Goal: Task Accomplishment & Management: Use online tool/utility

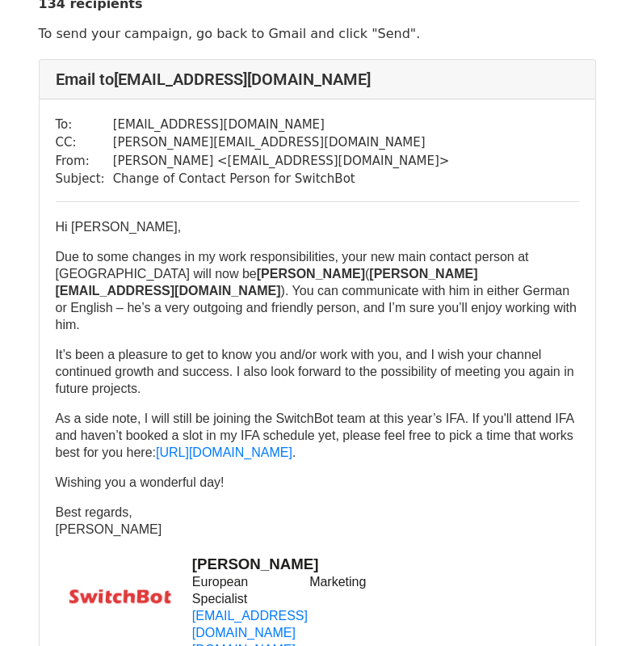
scroll to position [81, 0]
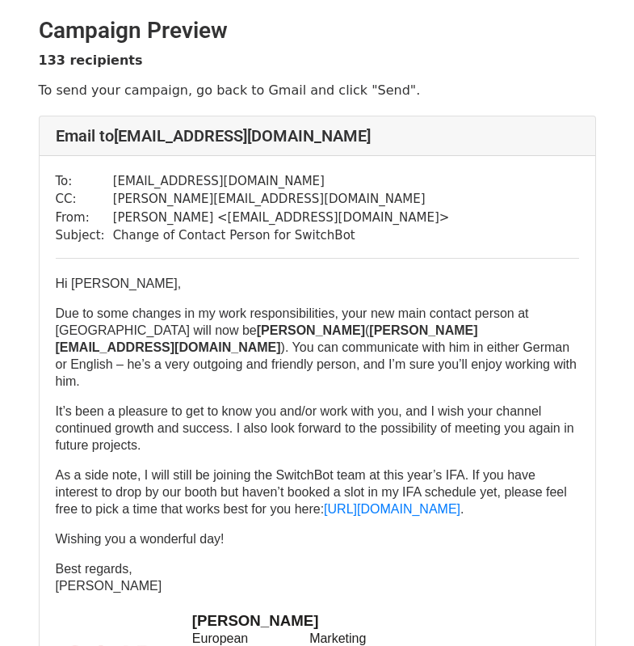
click at [206, 404] on font "It’s been a pleasure to get to know you and/or work with you, and I wish your c…" at bounding box center [315, 428] width 519 height 48
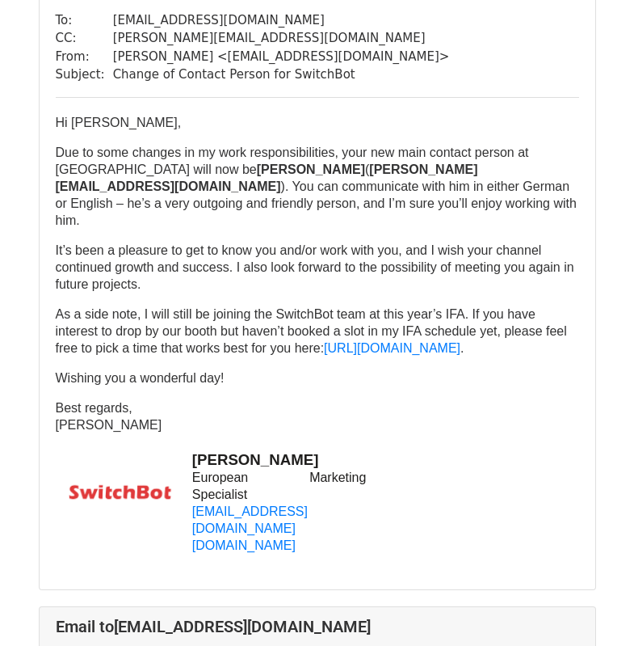
scroll to position [162, 0]
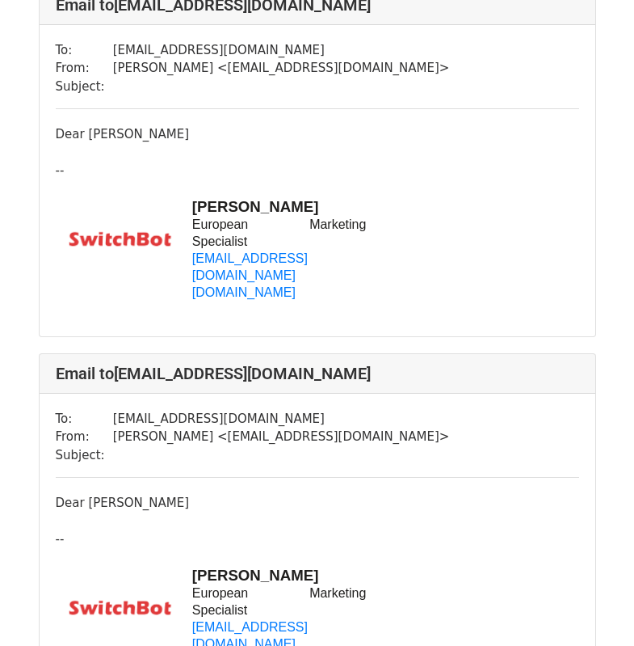
scroll to position [323, 0]
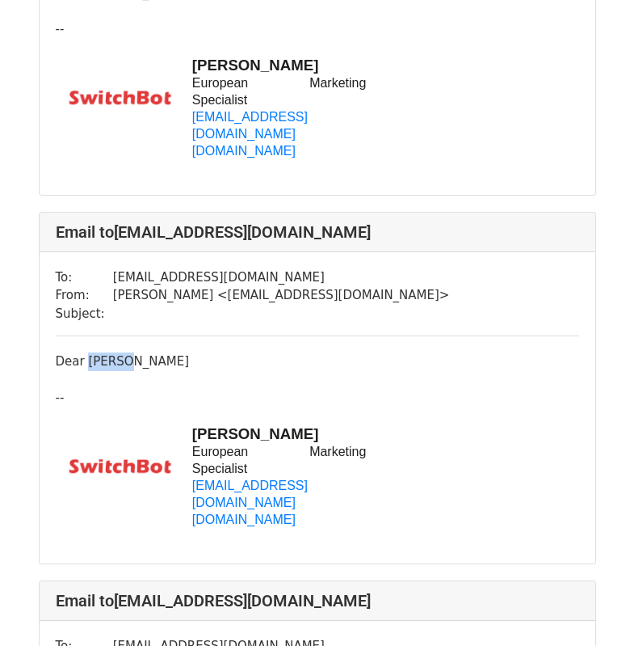
drag, startPoint x: 90, startPoint y: 341, endPoint x: 162, endPoint y: 339, distance: 71.9
click at [162, 352] on div "Dear Martin" at bounding box center [318, 361] width 524 height 19
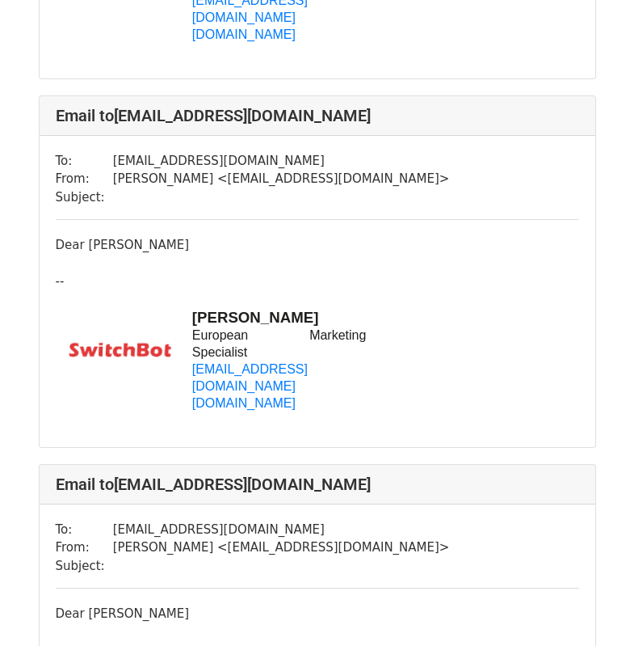
click at [93, 236] on div "Dear Adrián -- Kai Zhong European Marketing Specialist kai@switch-bot.com www.s…" at bounding box center [318, 333] width 524 height 195
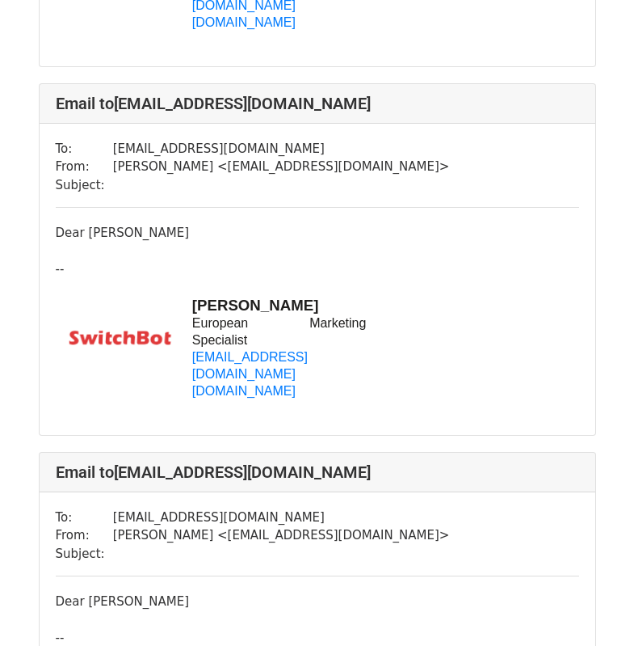
scroll to position [1131, 0]
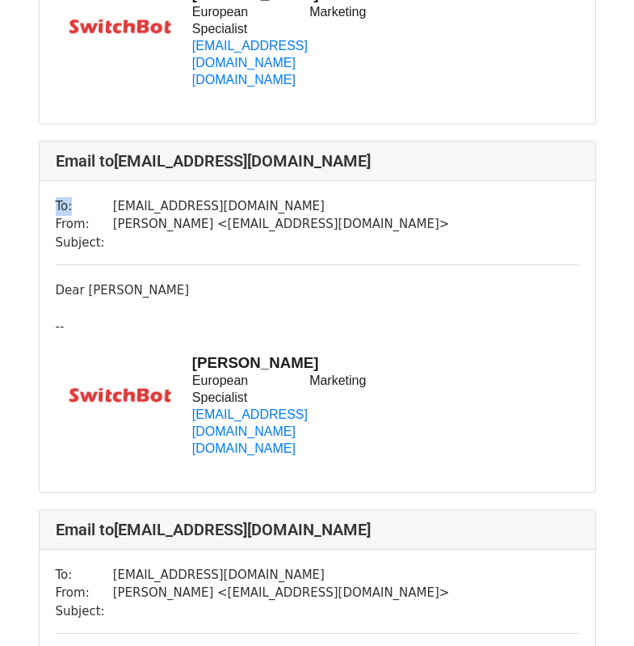
drag, startPoint x: 107, startPoint y: 139, endPoint x: 321, endPoint y: 142, distance: 214.1
click at [321, 181] on div "To: bjoernsonlinewelt@gmail.com From: Kai Zhong < kai@switch-bot.com > Subject:…" at bounding box center [318, 336] width 556 height 311
click at [231, 206] on div "To: bjoernsonlinewelt@gmail.com From: Kai Zhong < kai@switch-bot.com > Subject:…" at bounding box center [318, 336] width 556 height 311
drag, startPoint x: 114, startPoint y: 141, endPoint x: 304, endPoint y: 137, distance: 189.9
click at [304, 197] on td "[EMAIL_ADDRESS][DOMAIN_NAME]" at bounding box center [281, 206] width 337 height 19
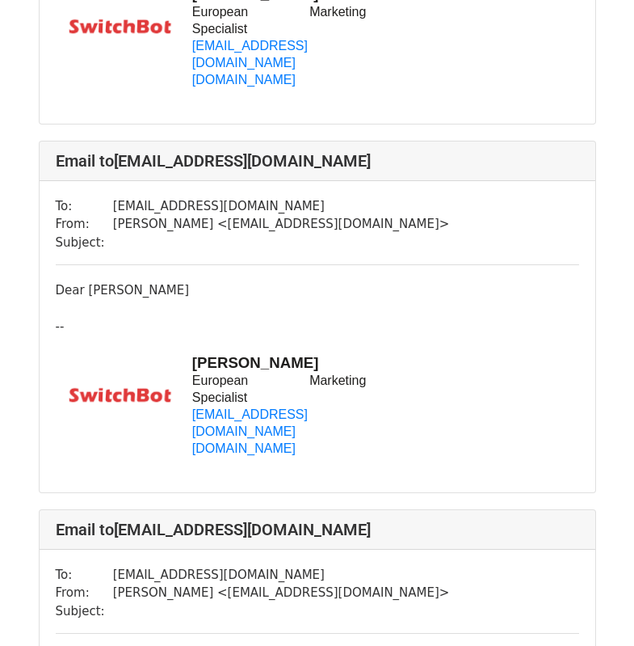
drag, startPoint x: 256, startPoint y: 229, endPoint x: 482, endPoint y: 60, distance: 282.8
click at [264, 281] on div "Dear Björn" at bounding box center [318, 290] width 524 height 19
